Goal: Information Seeking & Learning: Learn about a topic

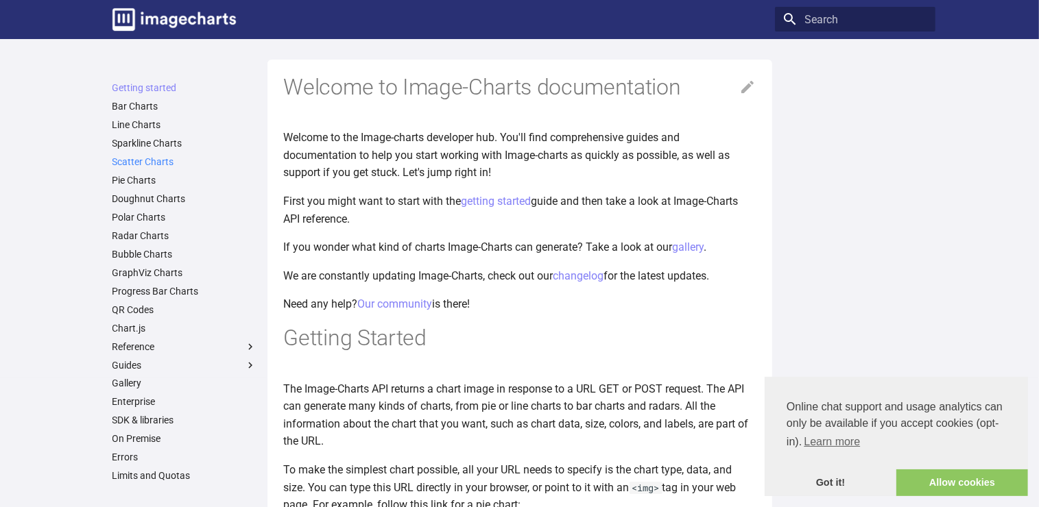
click at [149, 166] on link "Scatter Charts" at bounding box center [184, 162] width 144 height 12
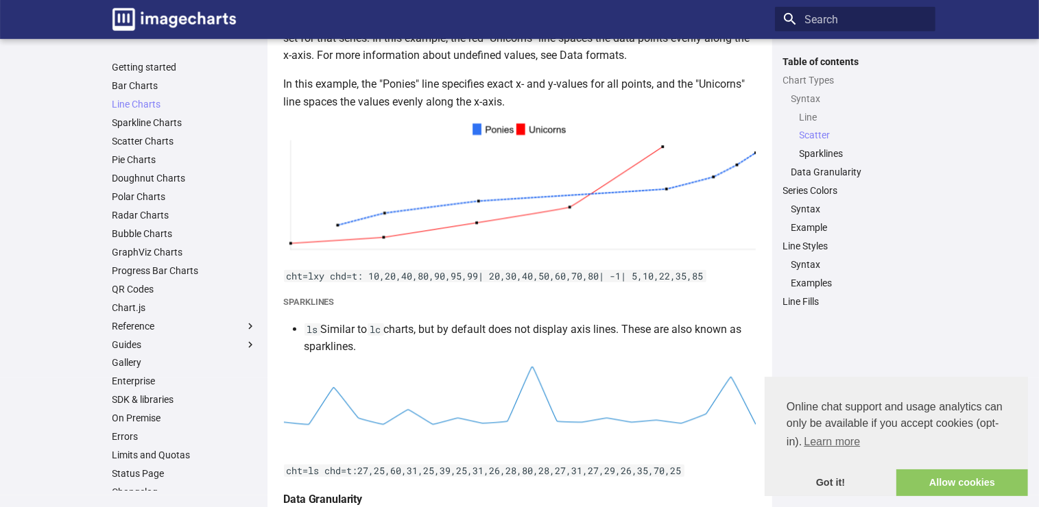
scroll to position [1199, 0]
click at [161, 255] on link "GraphViz Charts" at bounding box center [184, 252] width 144 height 12
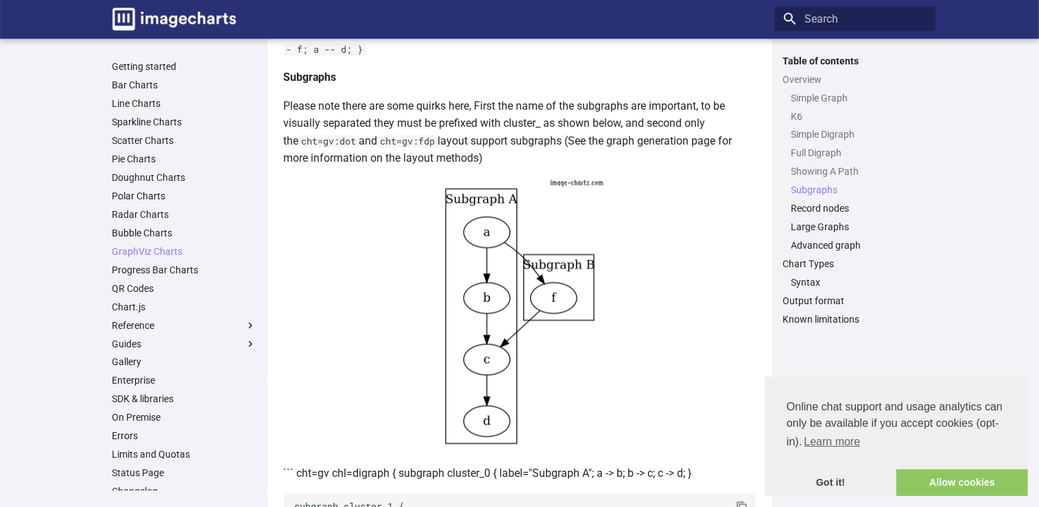
scroll to position [3134, 0]
